Goal: Task Accomplishment & Management: Use online tool/utility

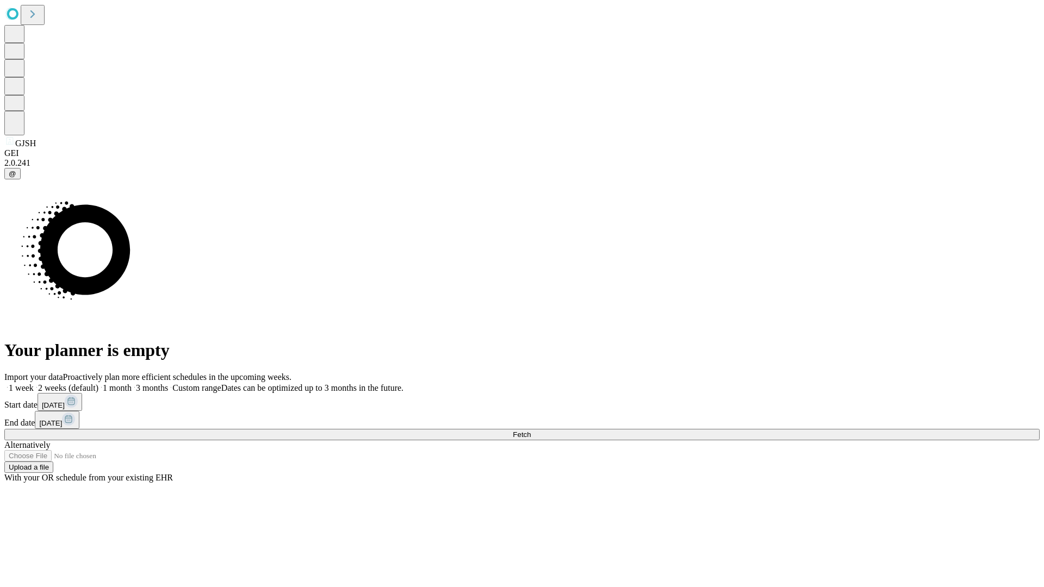
click at [531, 431] on span "Fetch" at bounding box center [522, 435] width 18 height 8
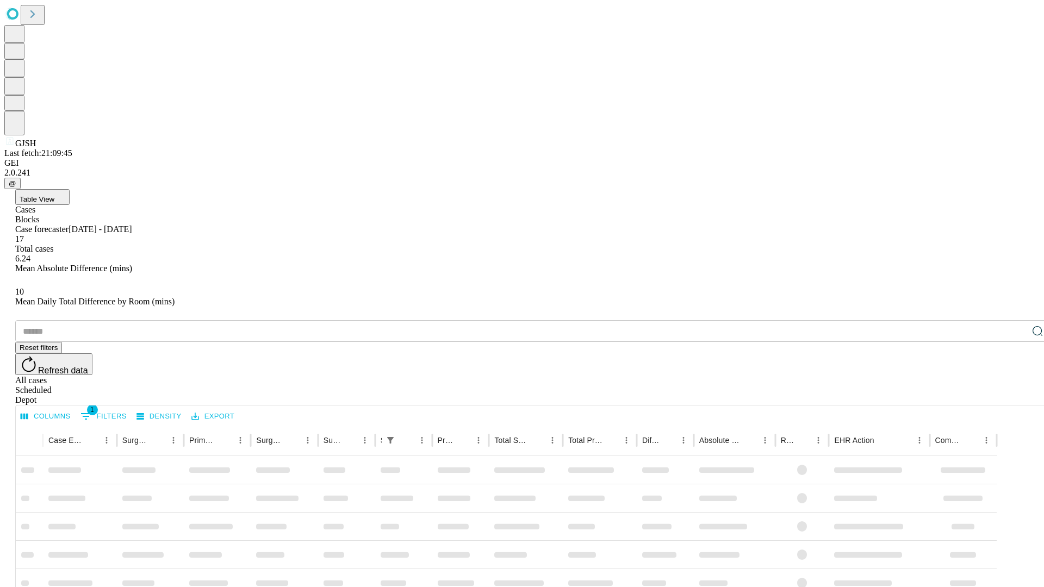
click at [1016, 395] on div "Depot" at bounding box center [532, 400] width 1035 height 10
